Goal: Task Accomplishment & Management: Manage account settings

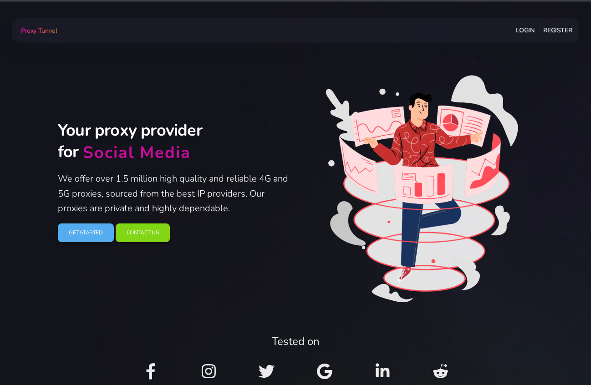
click at [527, 32] on link "Login" at bounding box center [525, 30] width 18 height 17
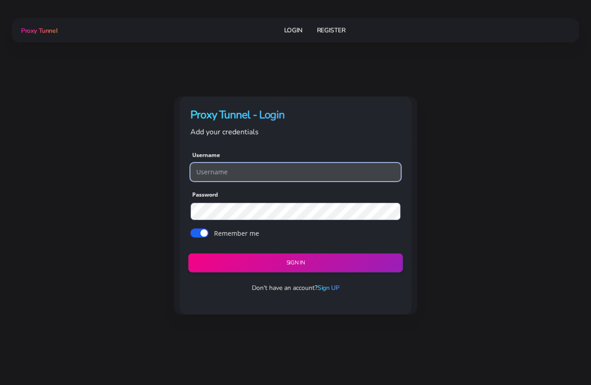
type input "accaunt.for.job"
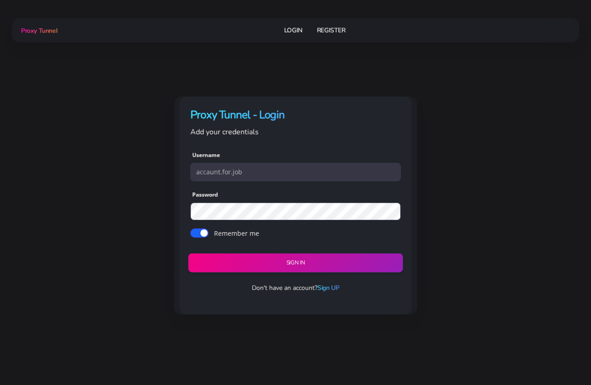
click at [267, 261] on button "Sign in" at bounding box center [295, 263] width 215 height 19
